Goal: Transaction & Acquisition: Purchase product/service

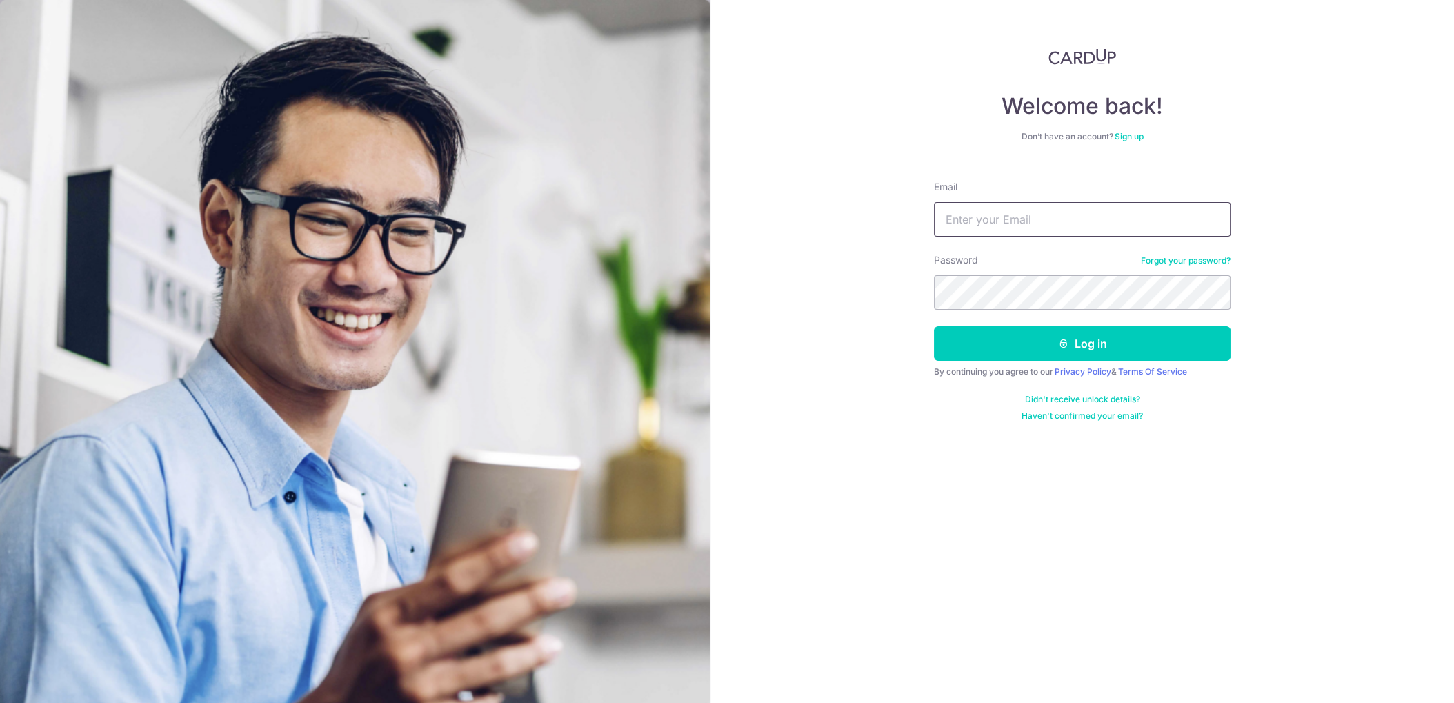
click at [934, 326] on button "Log in" at bounding box center [1082, 343] width 297 height 34
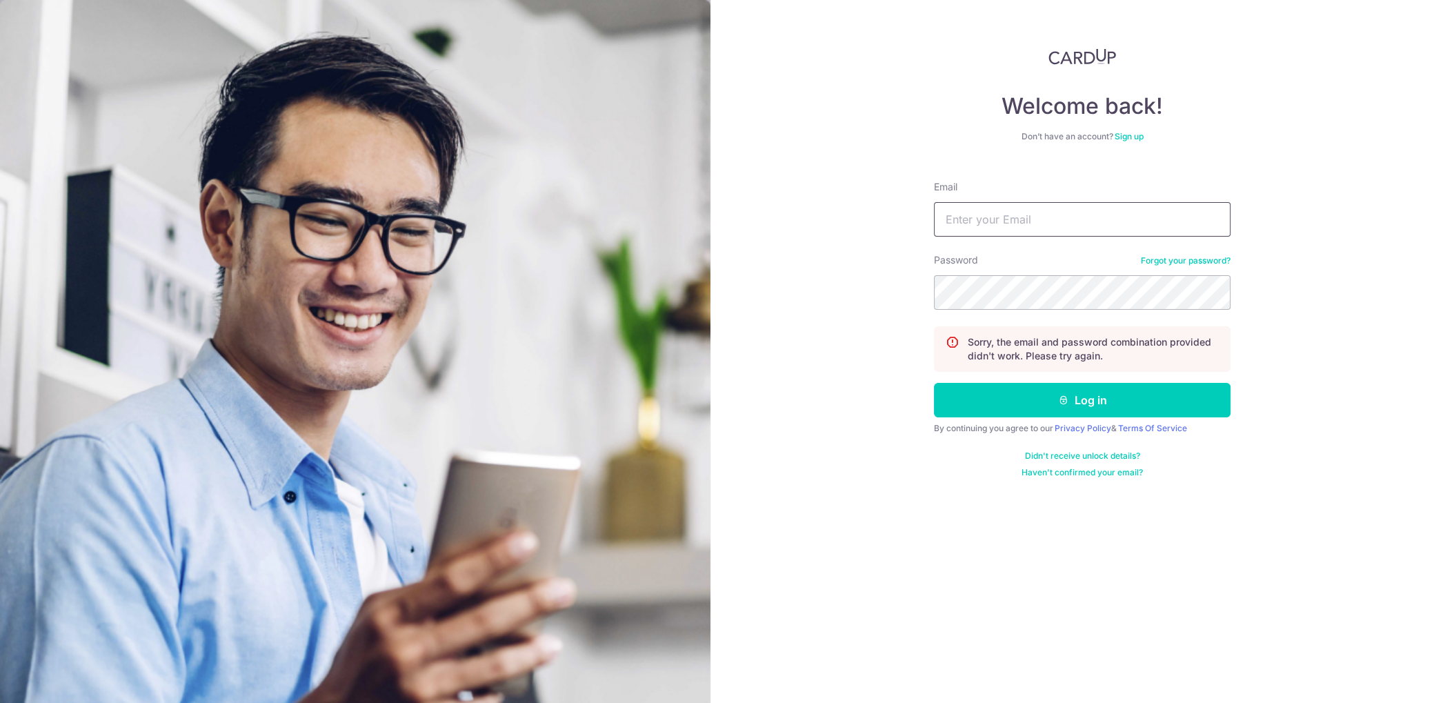
click at [1065, 236] on input "Email" at bounding box center [1082, 219] width 297 height 34
type input "f.h.chin@gmail.com"
click at [934, 383] on button "Log in" at bounding box center [1082, 400] width 297 height 34
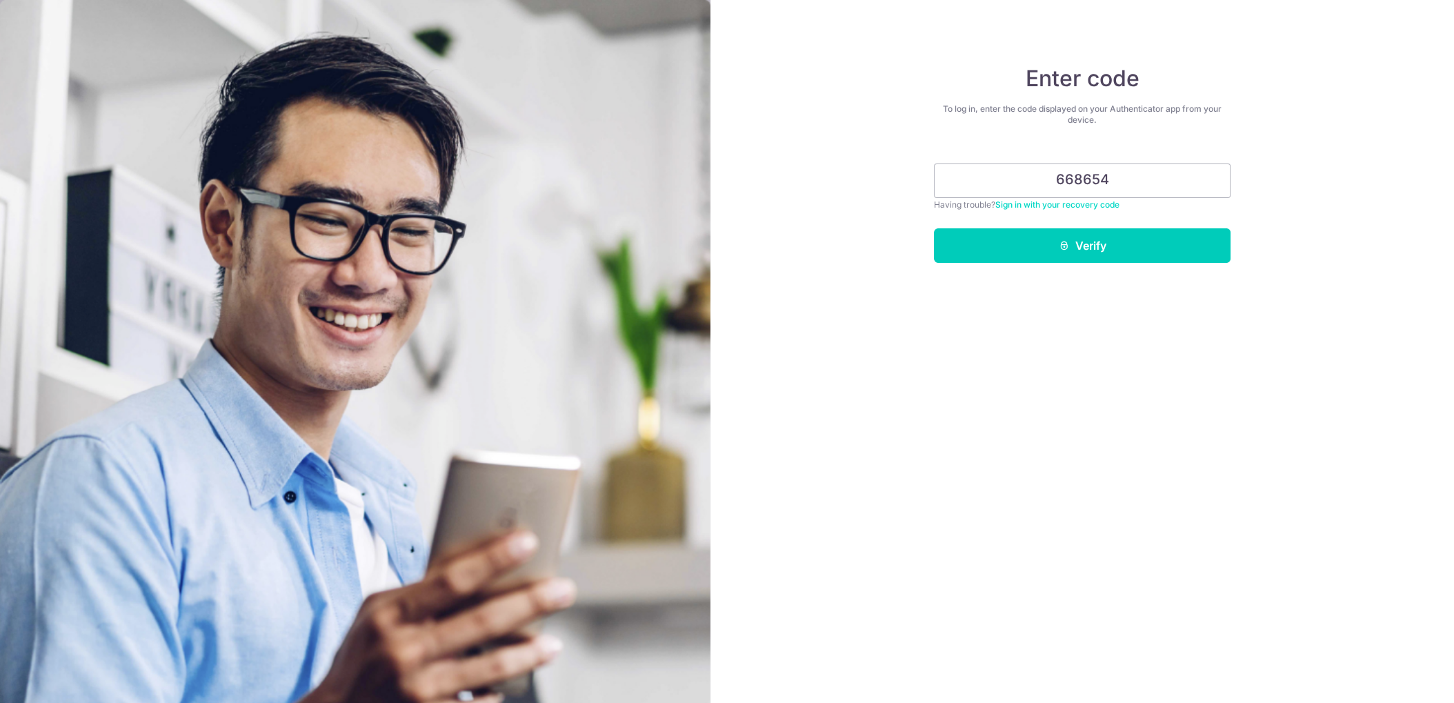
type input "668654"
click at [934, 228] on button "Verify" at bounding box center [1082, 245] width 297 height 34
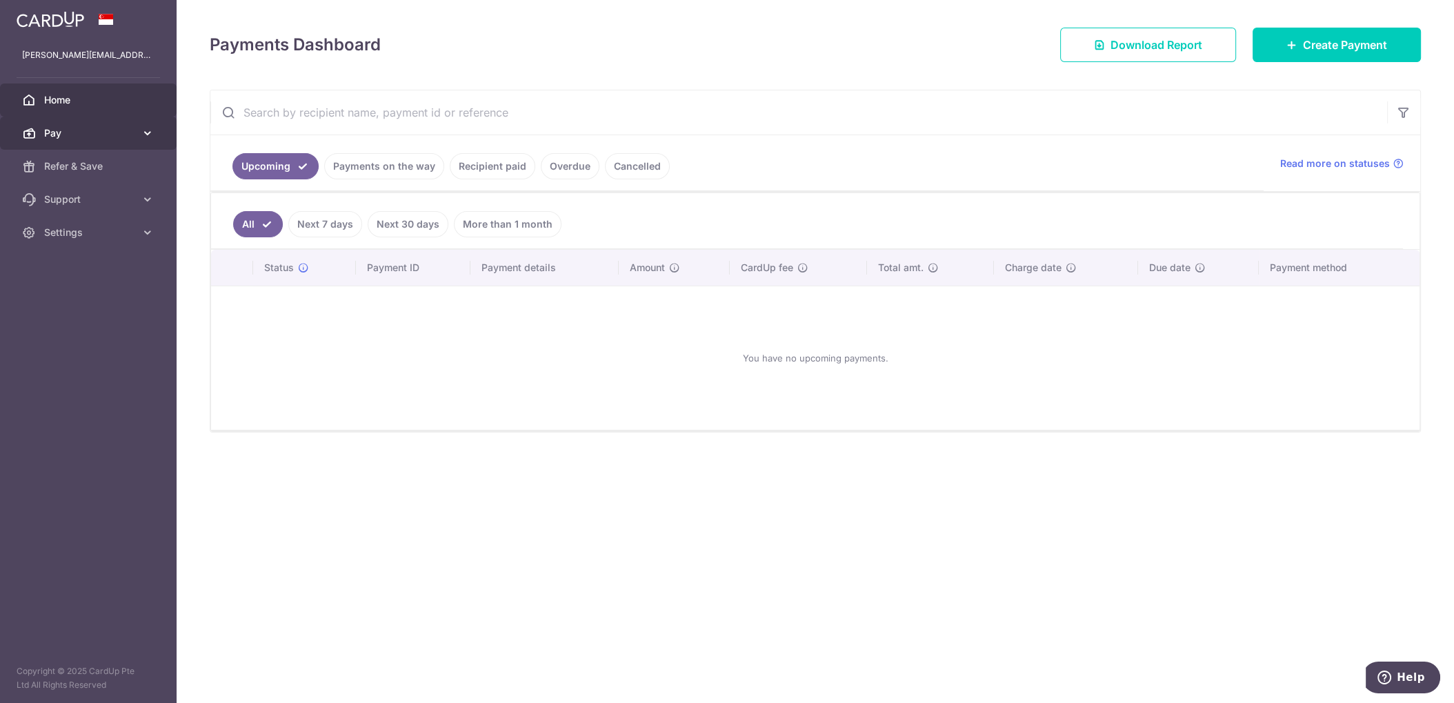
click at [88, 132] on span "Pay" at bounding box center [89, 133] width 91 height 14
click at [87, 168] on span "Payments" at bounding box center [89, 166] width 91 height 14
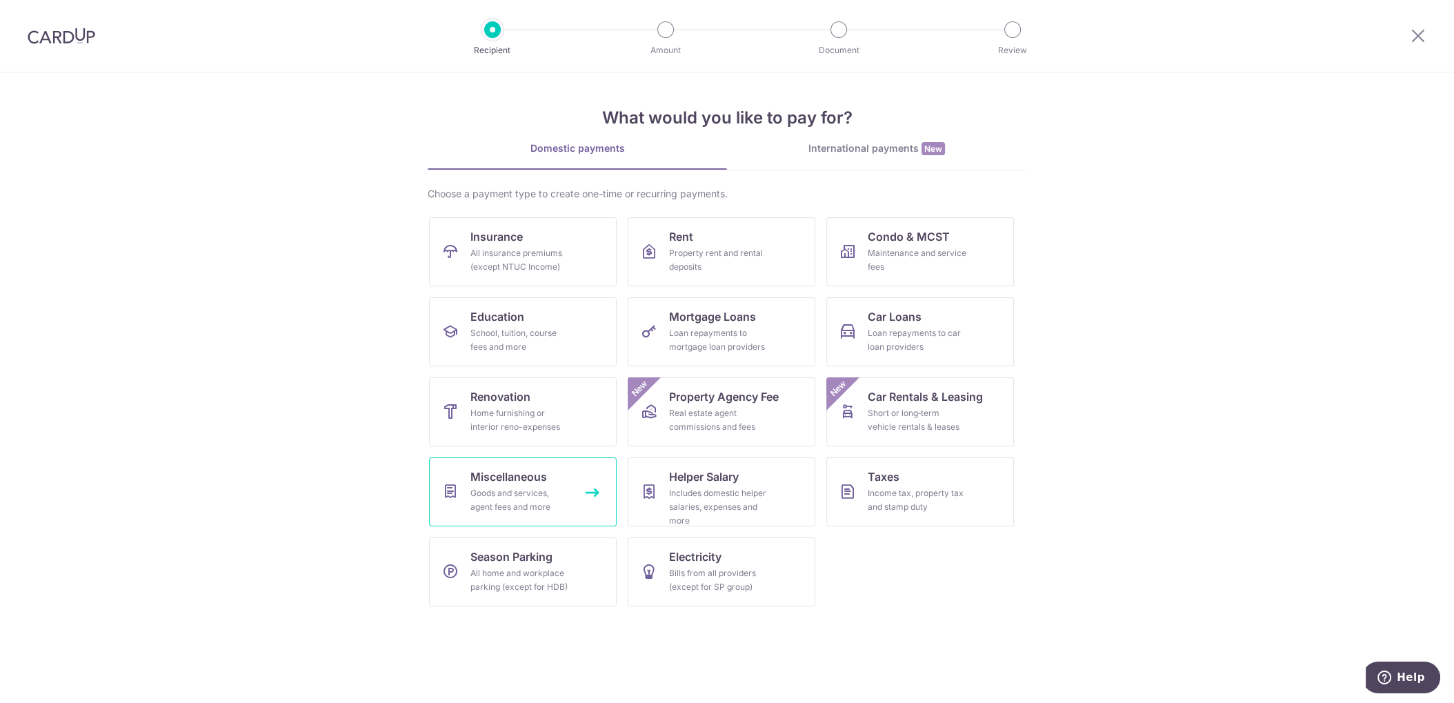
click at [533, 486] on div "Goods and services, agent fees and more" at bounding box center [519, 500] width 99 height 28
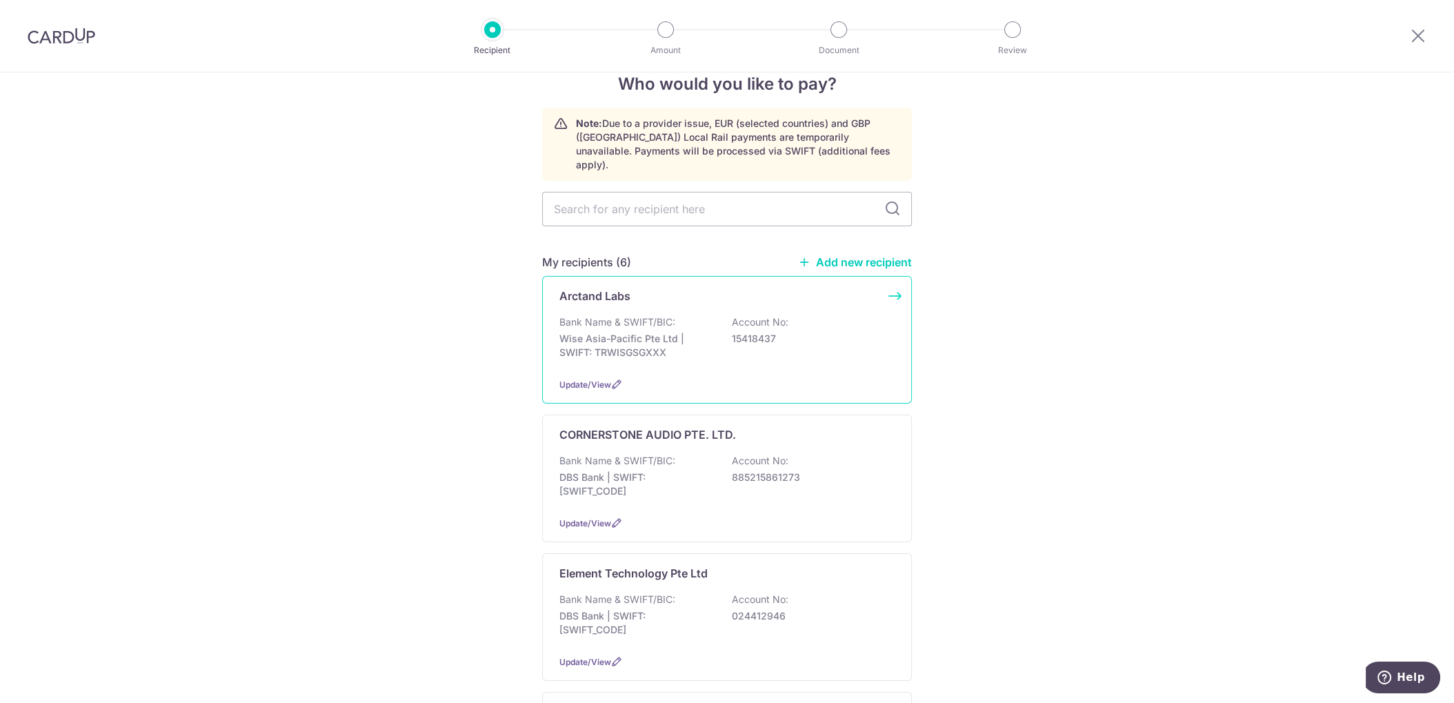
scroll to position [153, 0]
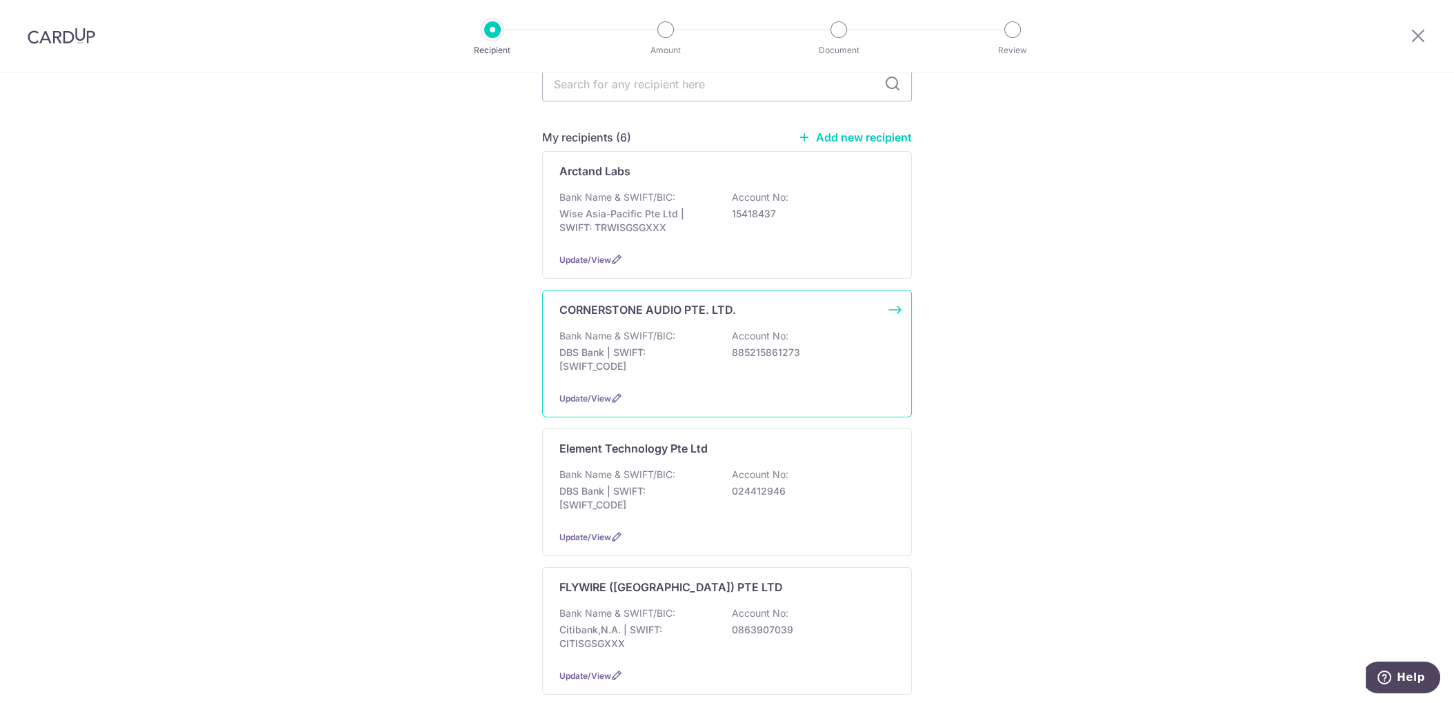
click at [750, 312] on div "CORNERSTONE AUDIO PTE. LTD. Bank Name & SWIFT/BIC: DBS Bank | SWIFT: [SWIFT_COD…" at bounding box center [727, 354] width 370 height 128
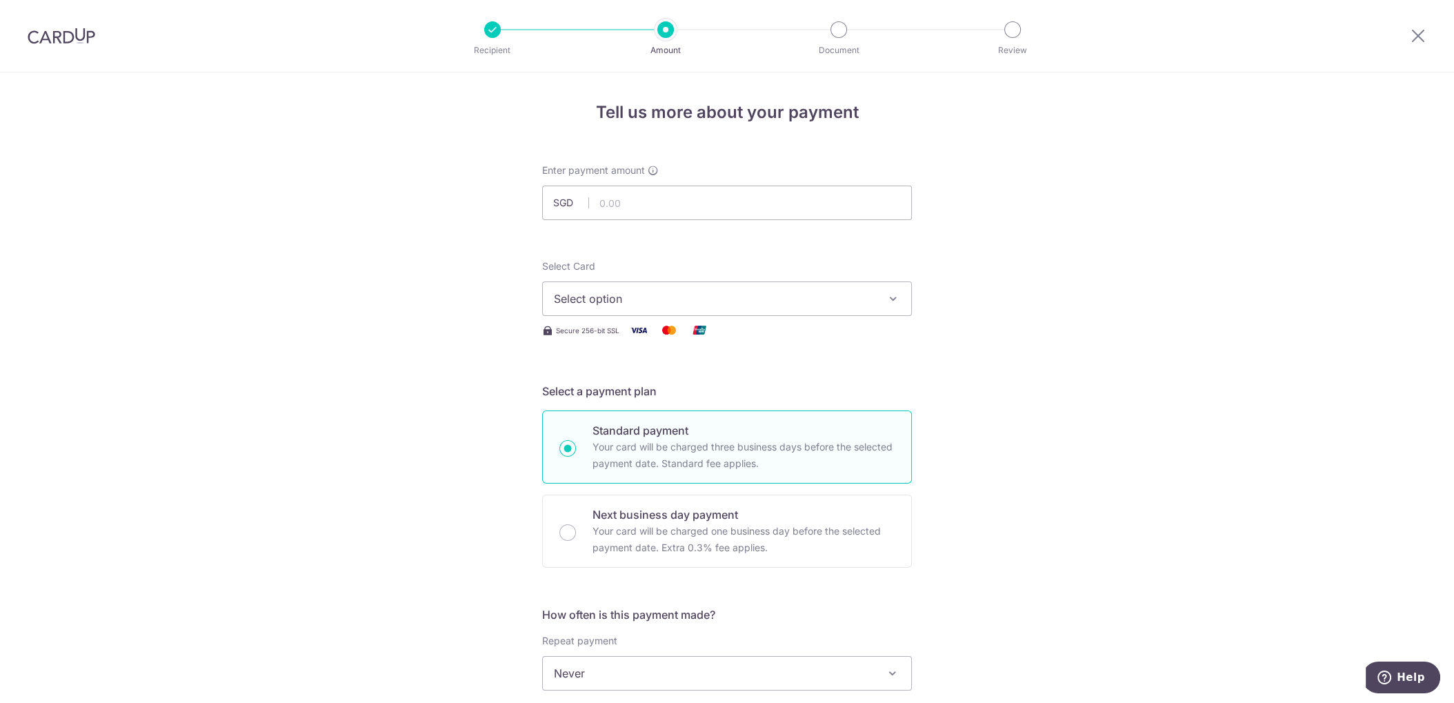
click at [754, 203] on input "text" at bounding box center [727, 203] width 370 height 34
click at [706, 202] on input "text" at bounding box center [727, 203] width 370 height 34
click at [679, 203] on input "text" at bounding box center [727, 203] width 370 height 34
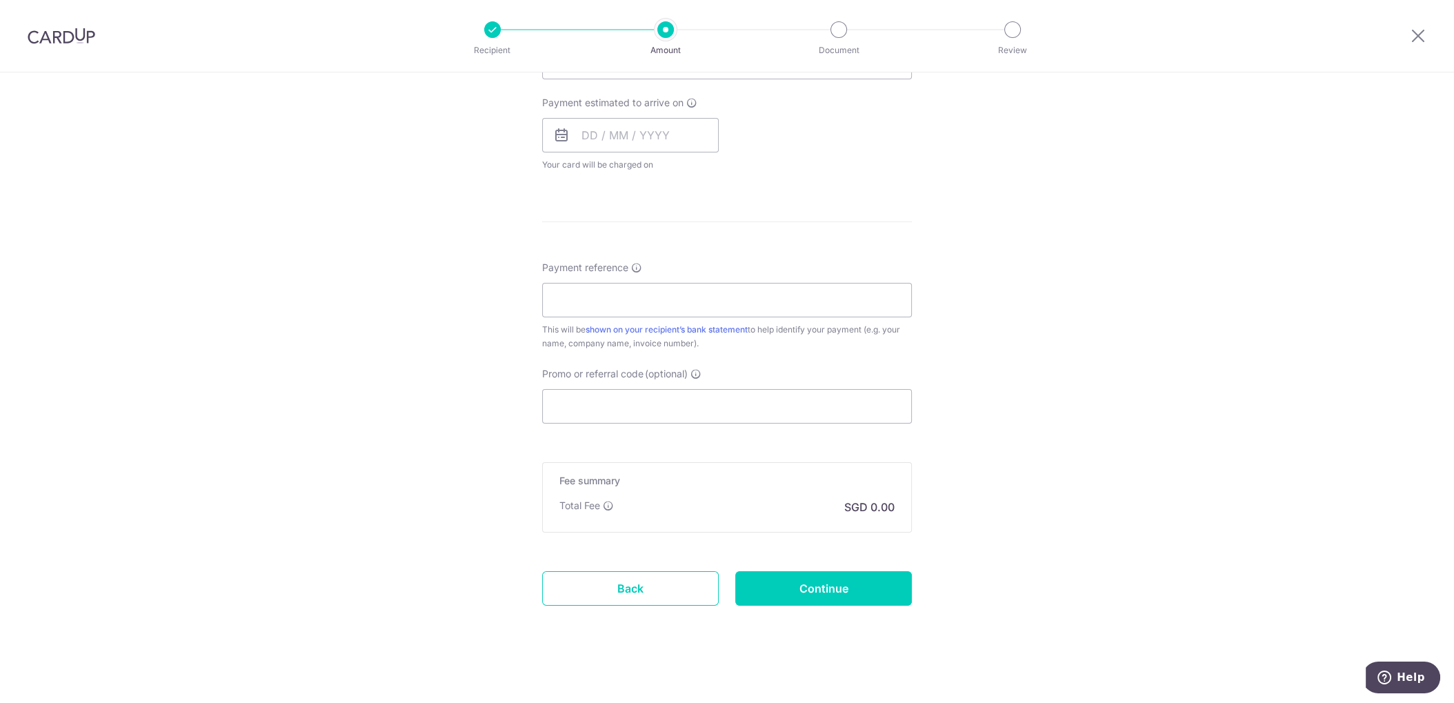
scroll to position [616, 0]
click at [624, 583] on link "Back" at bounding box center [630, 583] width 177 height 34
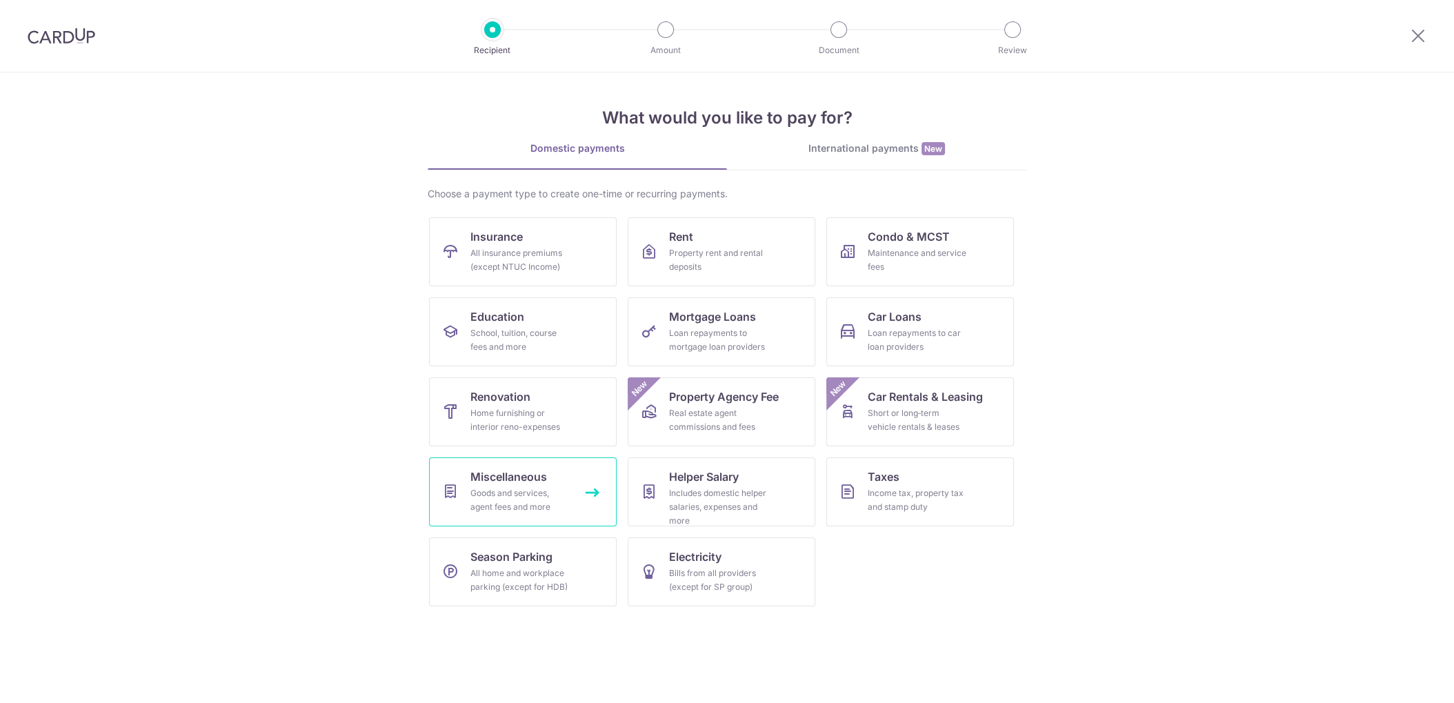
click at [504, 493] on div "Goods and services, agent fees and more" at bounding box center [519, 500] width 99 height 28
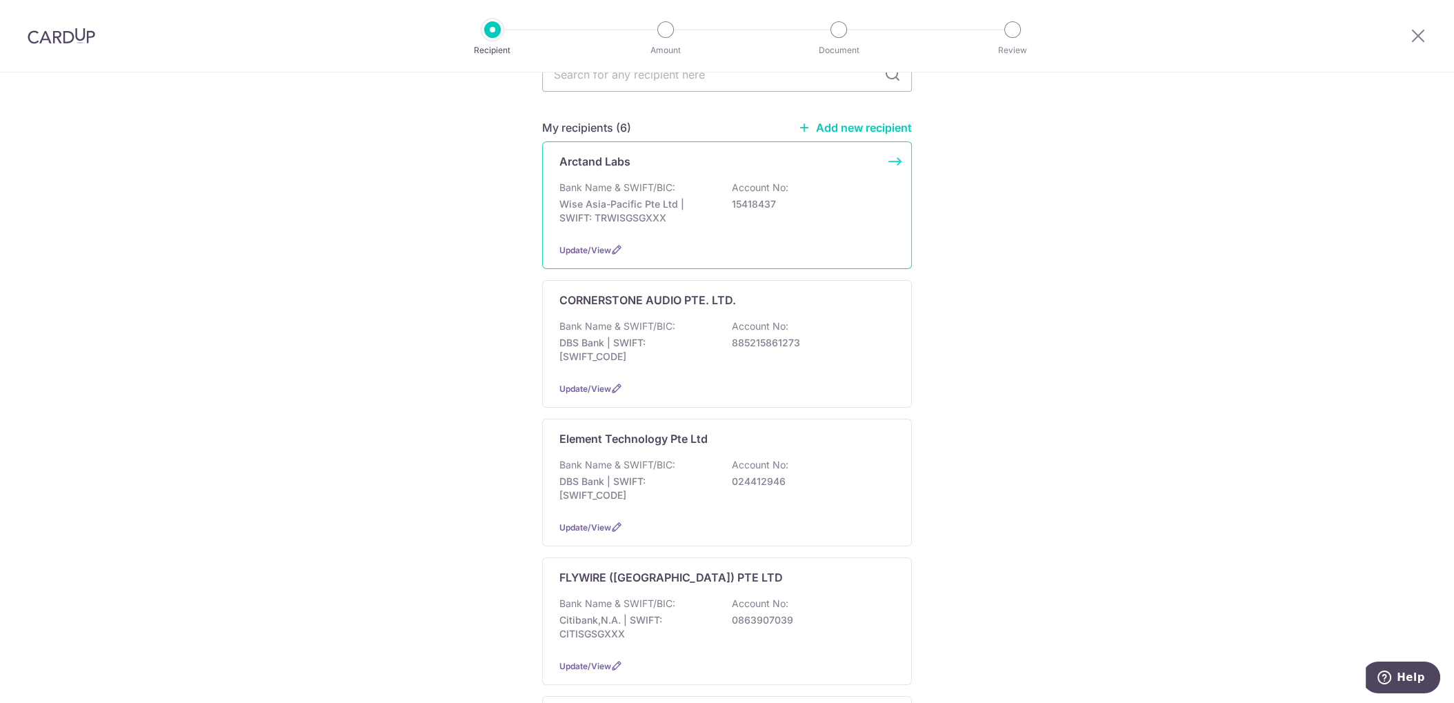
scroll to position [230, 0]
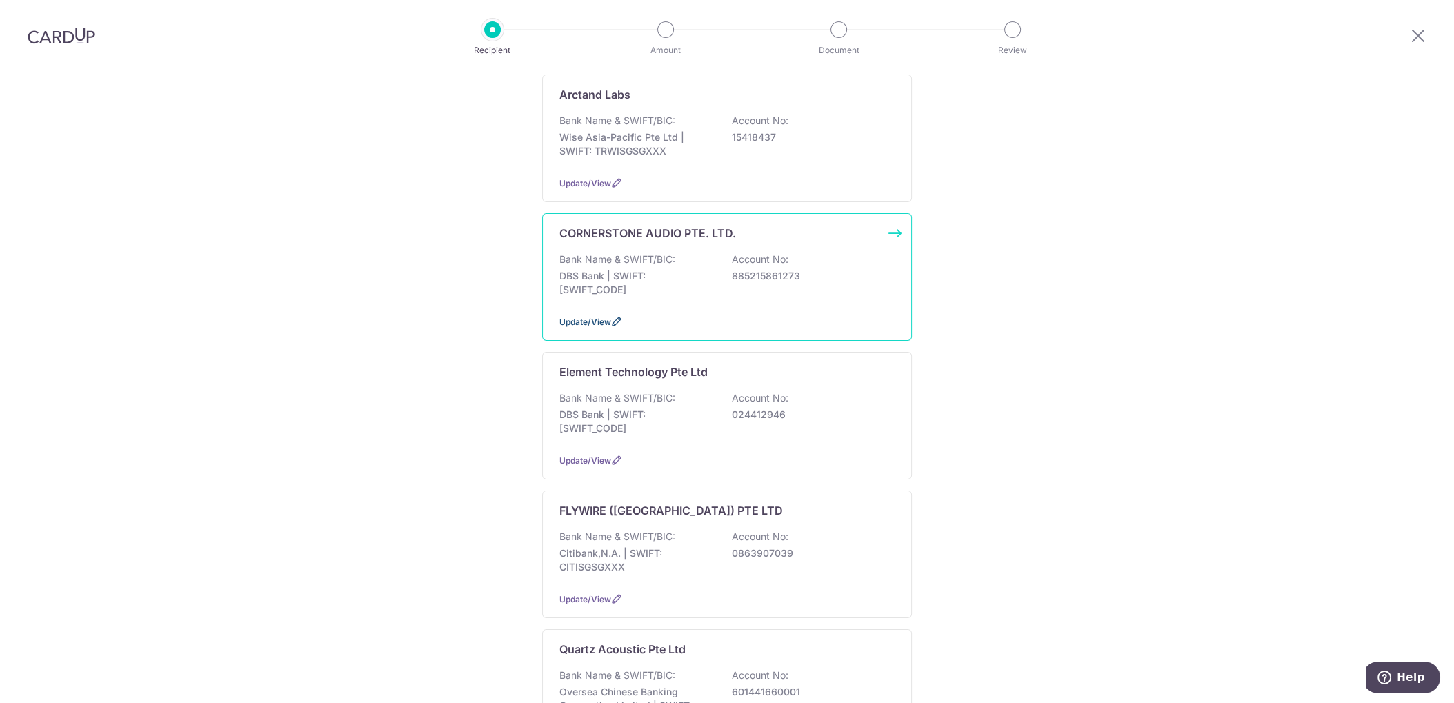
click at [584, 317] on span "Update/View" at bounding box center [585, 322] width 52 height 10
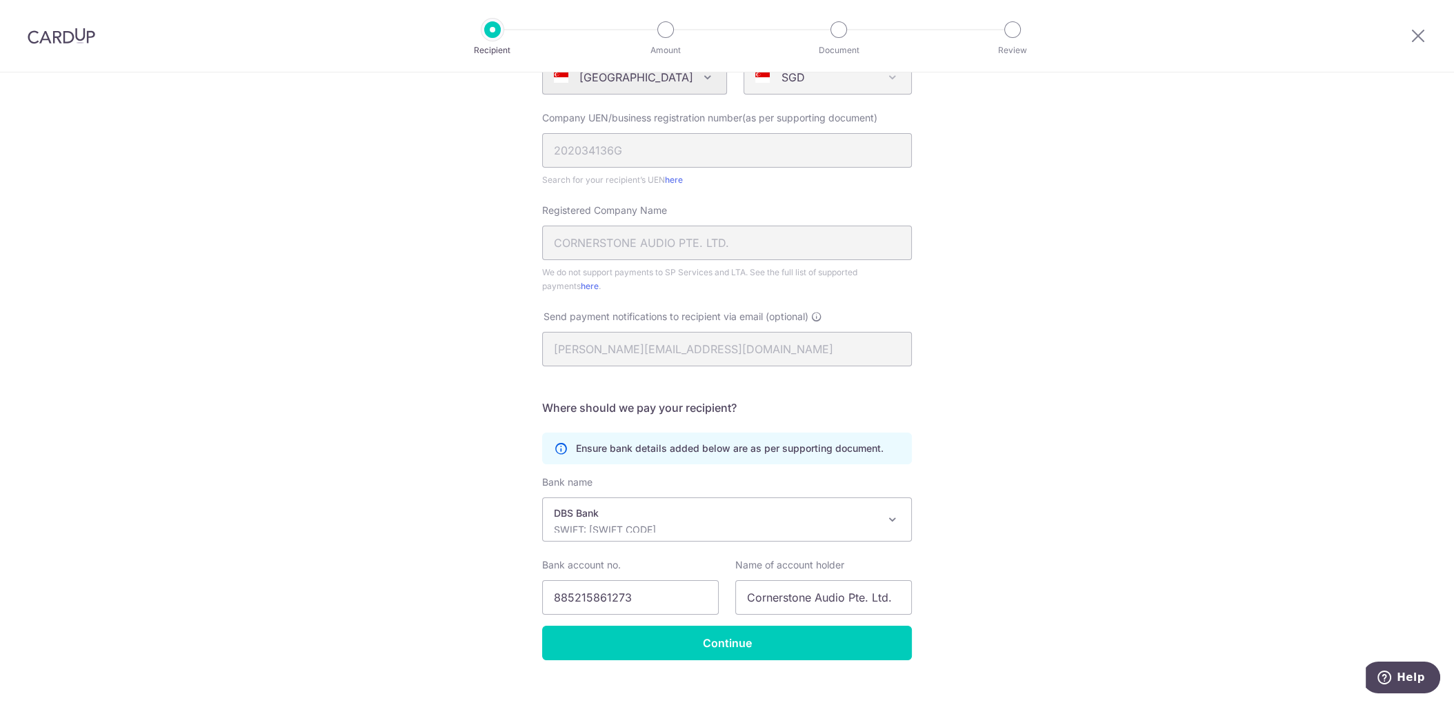
scroll to position [205, 0]
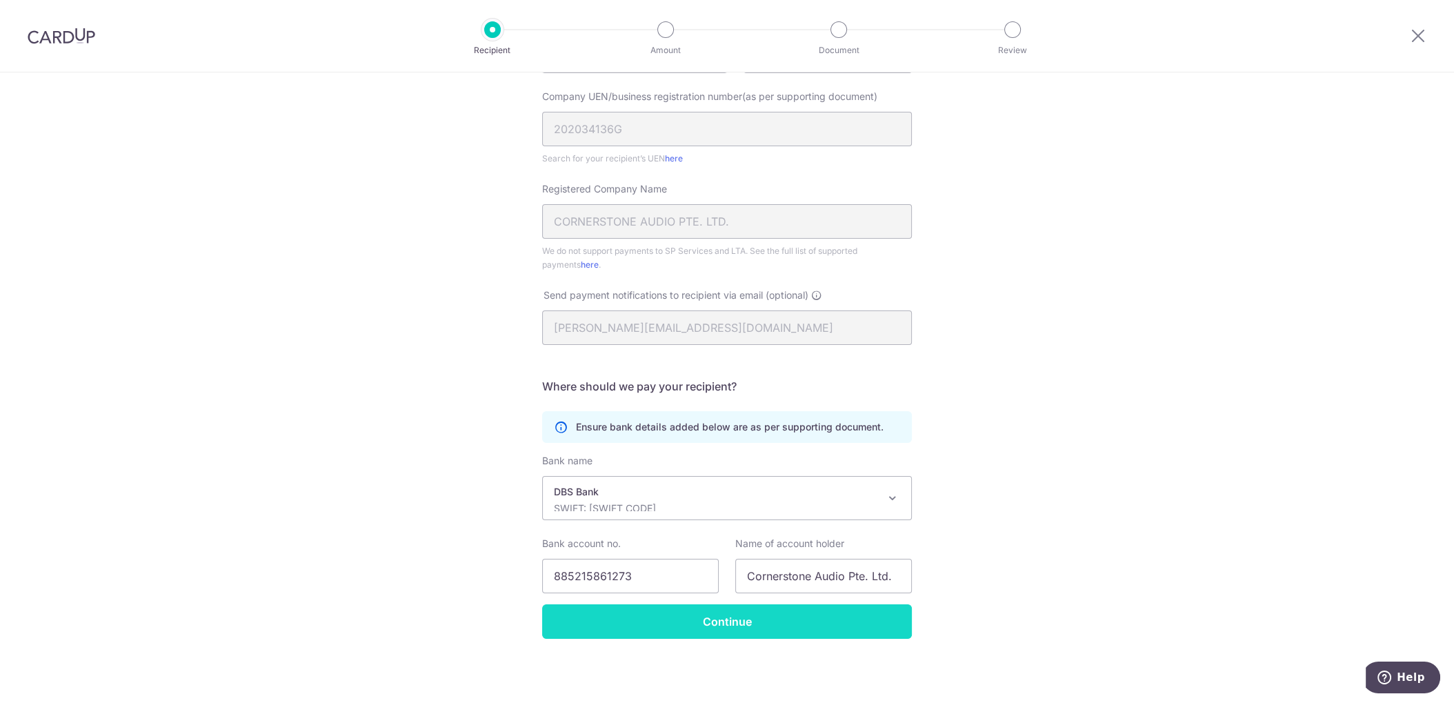
click at [826, 627] on input "Continue" at bounding box center [727, 621] width 370 height 34
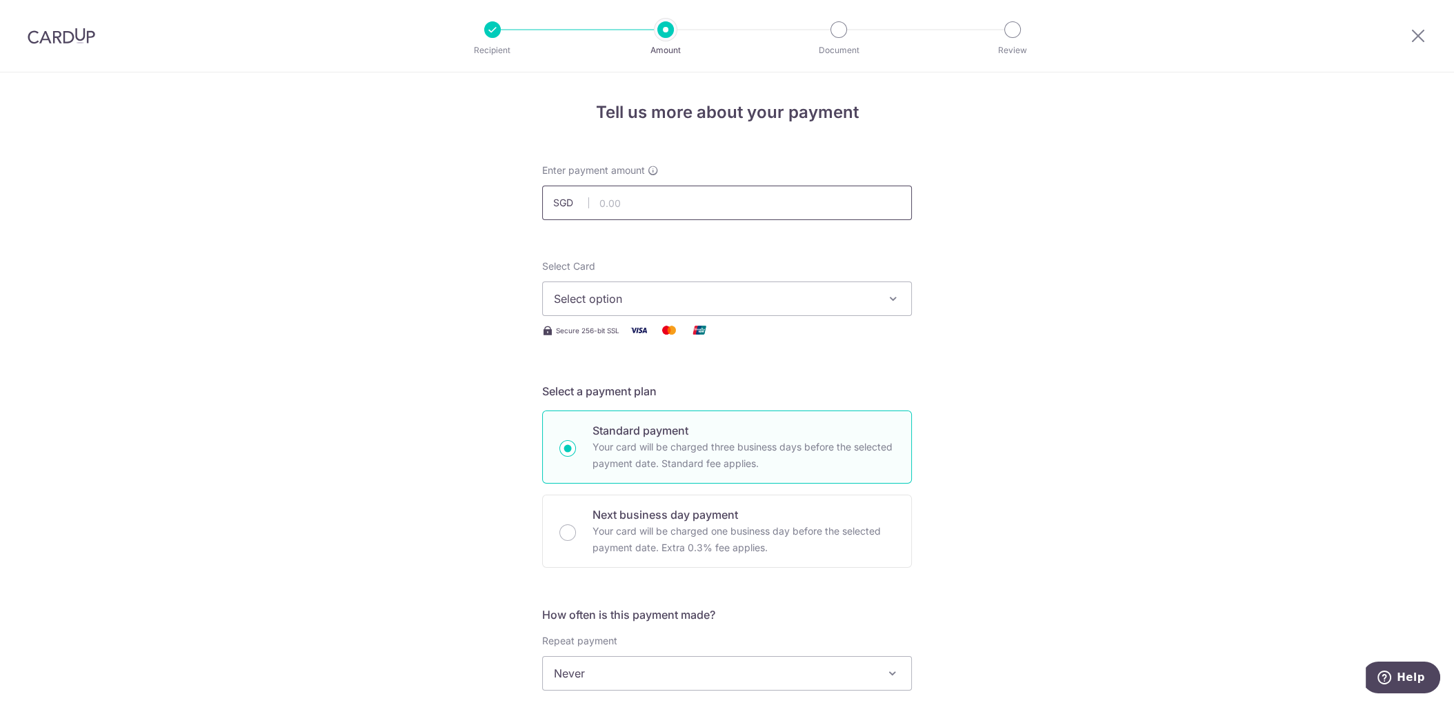
click at [719, 196] on input "text" at bounding box center [727, 203] width 370 height 34
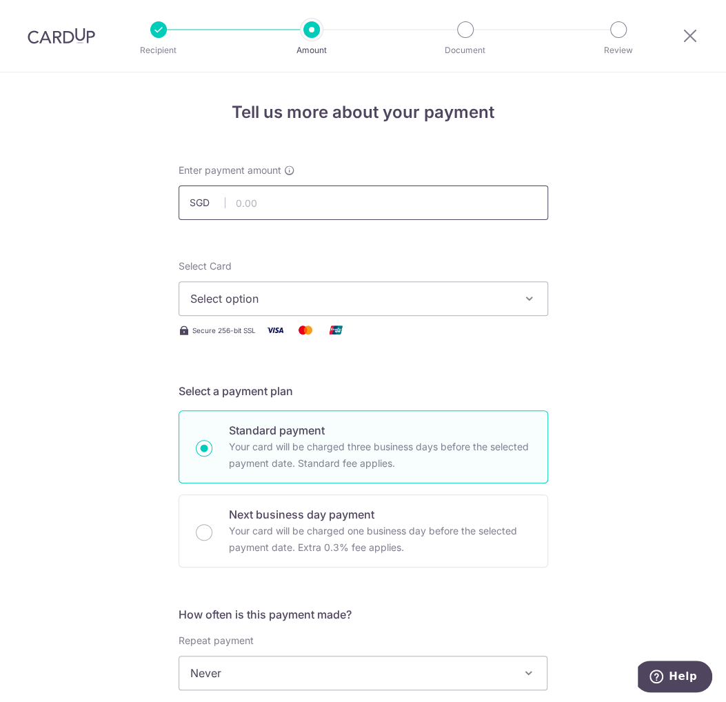
click at [297, 199] on input "text" at bounding box center [364, 203] width 370 height 34
type input "650.00"
click at [276, 270] on div "Select Card Select option Add credit card Your Cards **** 5630 **** 5819" at bounding box center [364, 287] width 370 height 57
click at [279, 309] on button "Select option" at bounding box center [364, 298] width 370 height 34
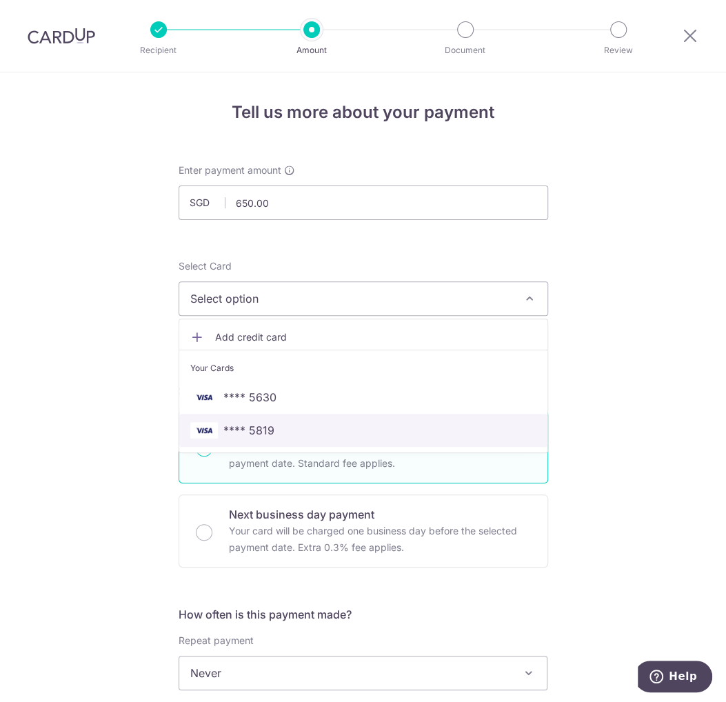
click at [286, 430] on span "**** 5819" at bounding box center [363, 430] width 346 height 17
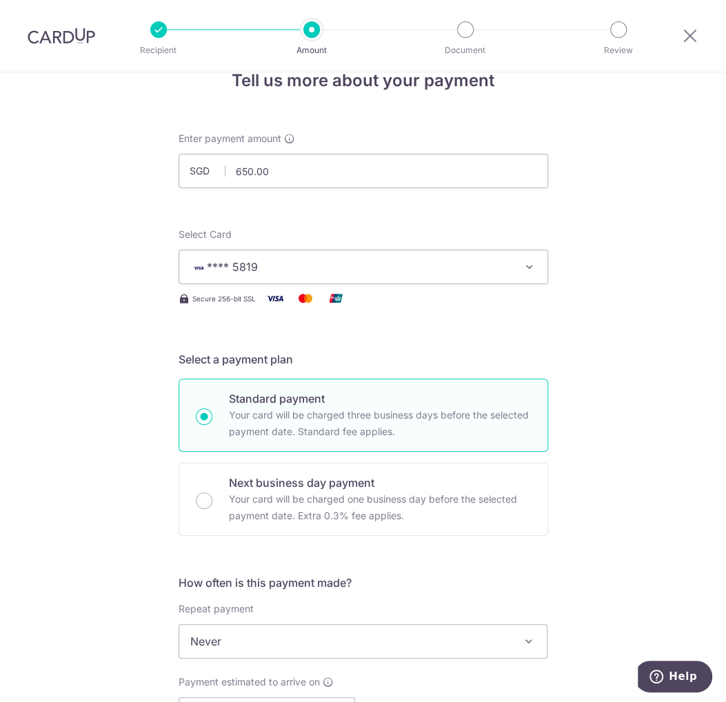
scroll to position [230, 0]
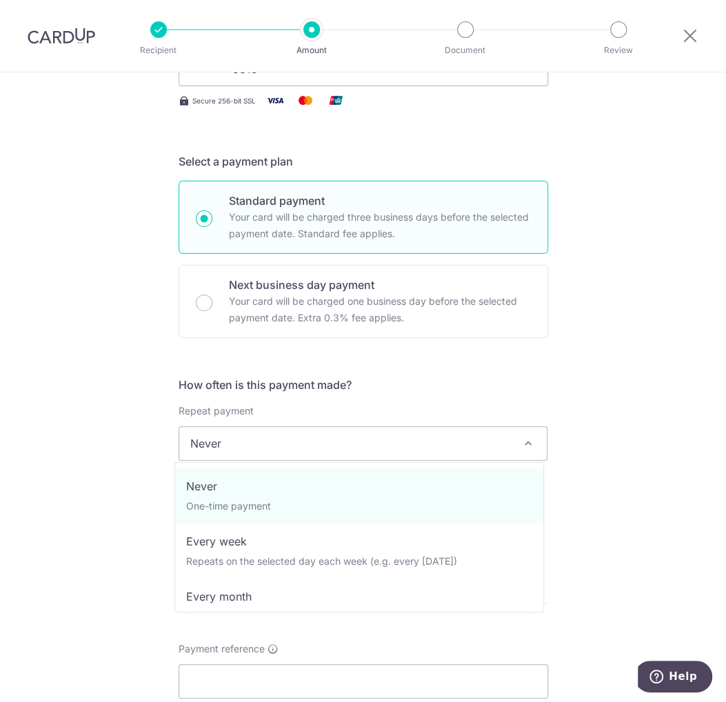
click at [308, 431] on span "Never" at bounding box center [363, 443] width 368 height 33
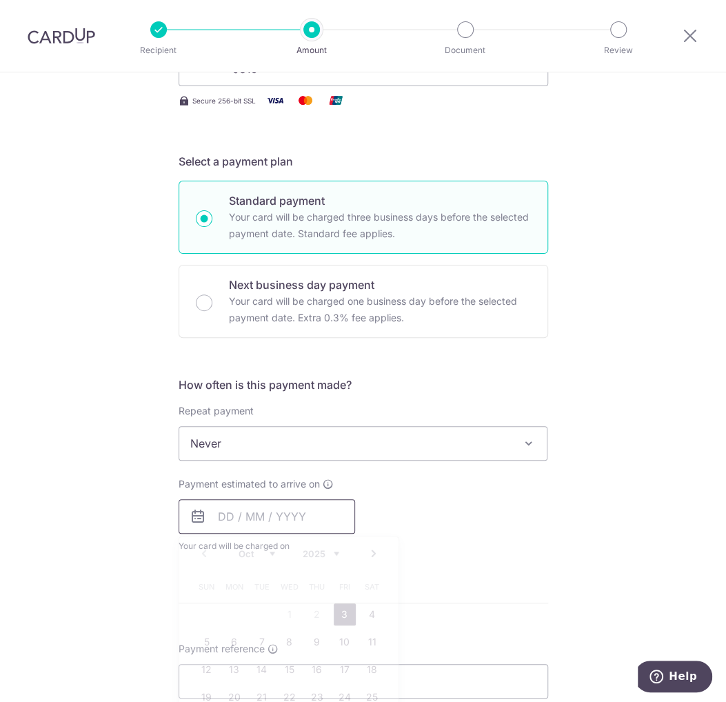
click at [278, 525] on input "text" at bounding box center [267, 516] width 177 height 34
click at [337, 614] on link "3" at bounding box center [345, 614] width 22 height 22
type input "[DATE]"
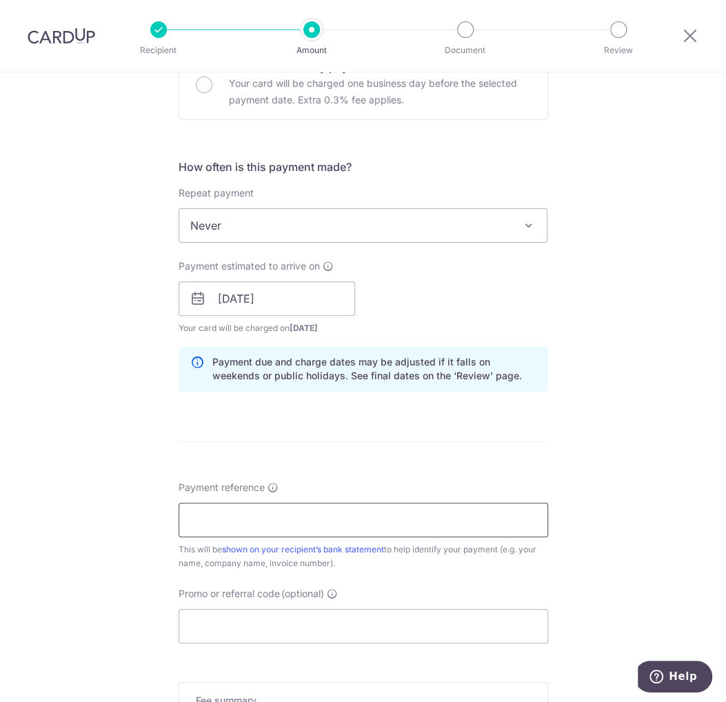
scroll to position [459, 0]
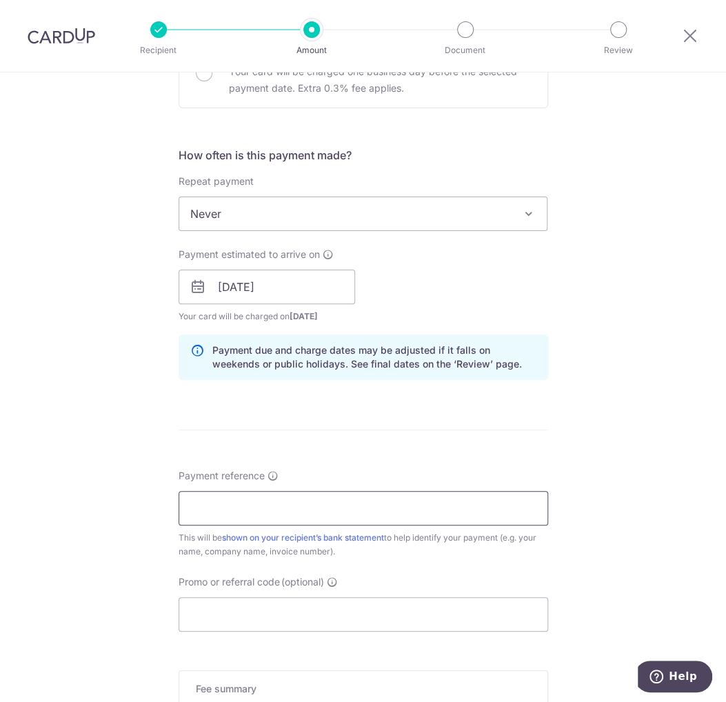
click at [263, 517] on input "Payment reference" at bounding box center [364, 508] width 370 height 34
click at [319, 517] on input "Payment reference" at bounding box center [364, 508] width 370 height 34
paste input "INV-0328"
type input "INV-0328 cornerstone"
click at [250, 618] on input "Promo or referral code (optional)" at bounding box center [364, 614] width 370 height 34
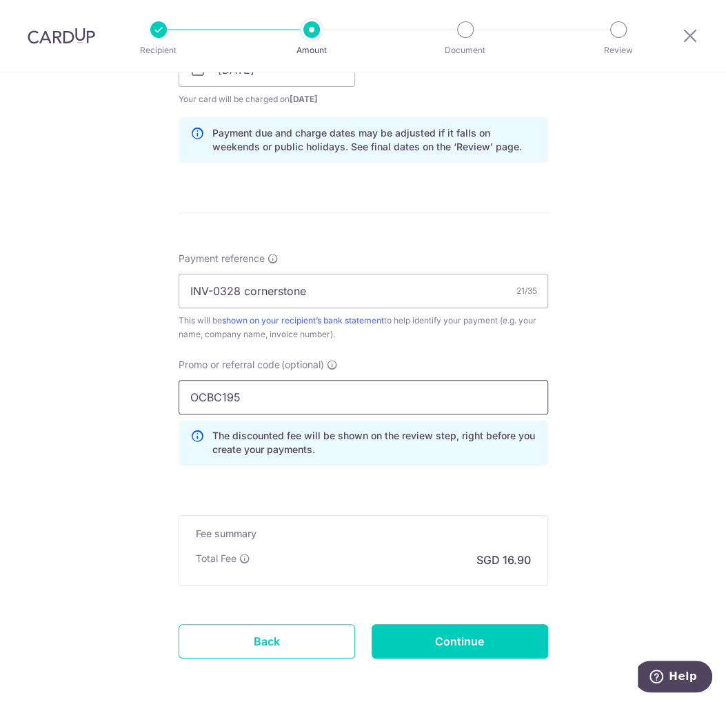
scroll to position [690, 0]
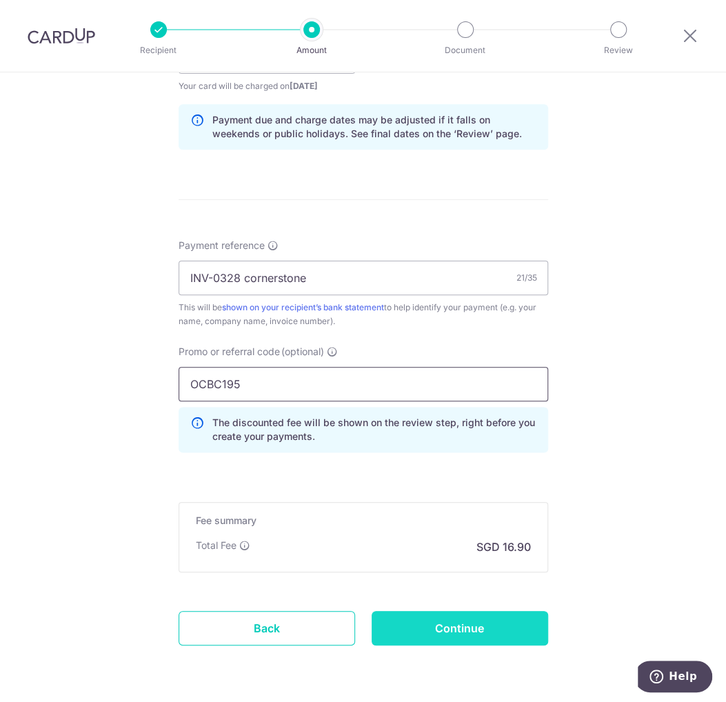
type input "OCBC195"
click at [459, 635] on input "Continue" at bounding box center [460, 628] width 177 height 34
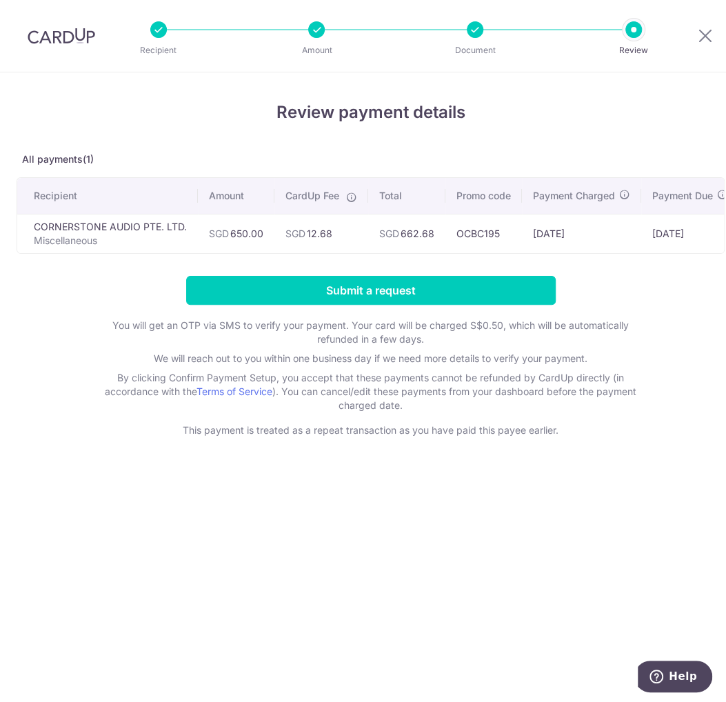
click at [478, 437] on p "This payment is treated as a repeat transaction as you have paid this payee ear…" at bounding box center [371, 430] width 552 height 14
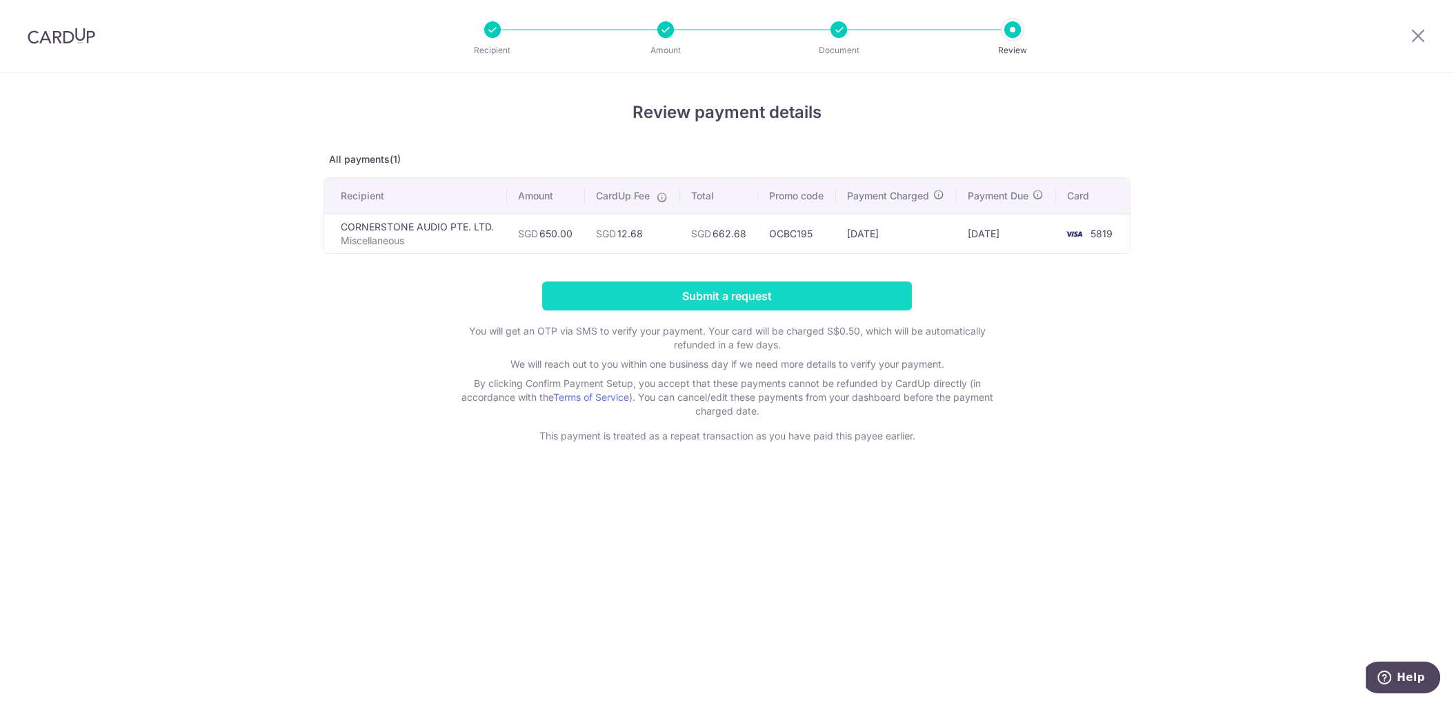
click at [726, 297] on input "Submit a request" at bounding box center [727, 295] width 370 height 29
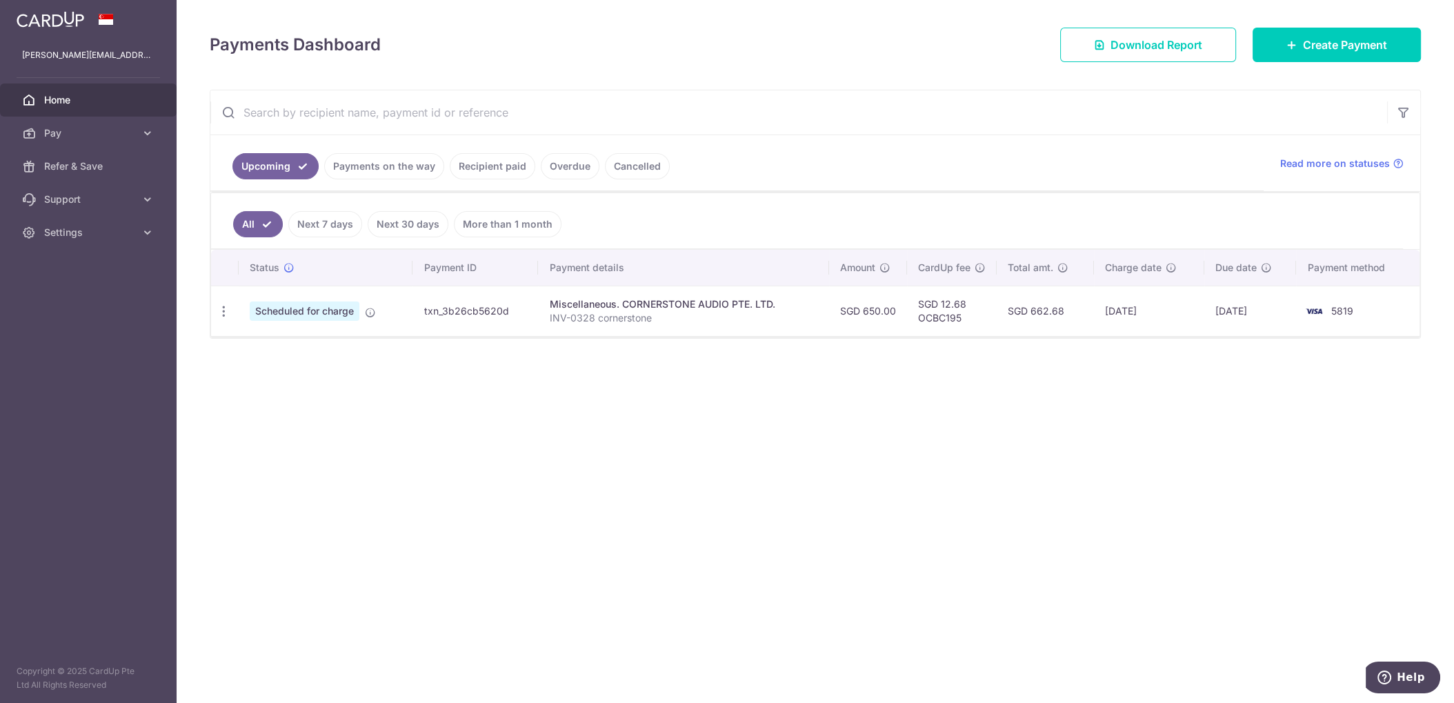
click at [487, 391] on div "× Pause Schedule Pause all future payments in this series Pause just this one p…" at bounding box center [815, 351] width 1277 height 703
click at [488, 438] on div "× Pause Schedule Pause all future payments in this series Pause just this one p…" at bounding box center [815, 351] width 1277 height 703
